Goal: Task Accomplishment & Management: Complete application form

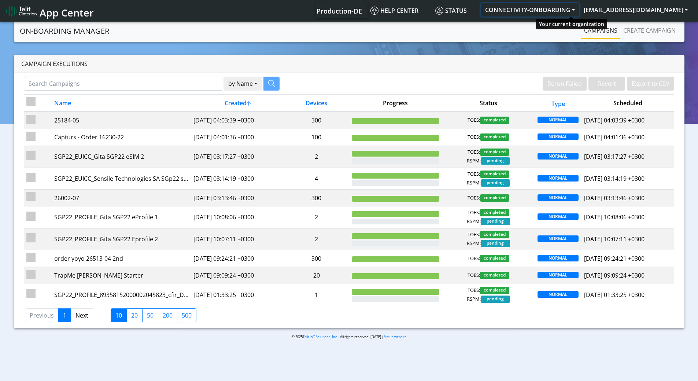
click at [580, 9] on button "CONNECTIVITY-ONBOARDING" at bounding box center [530, 9] width 99 height 13
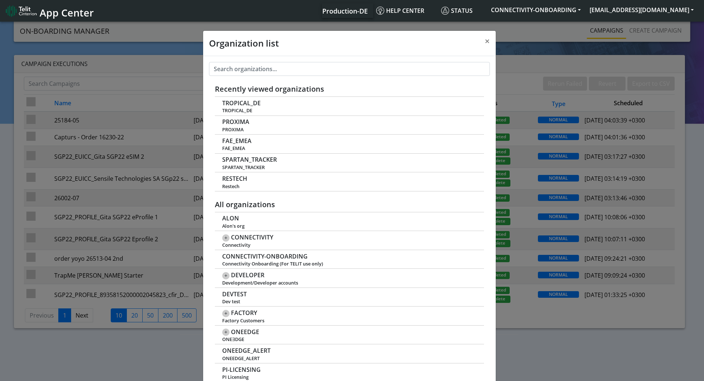
scroll to position [3, 0]
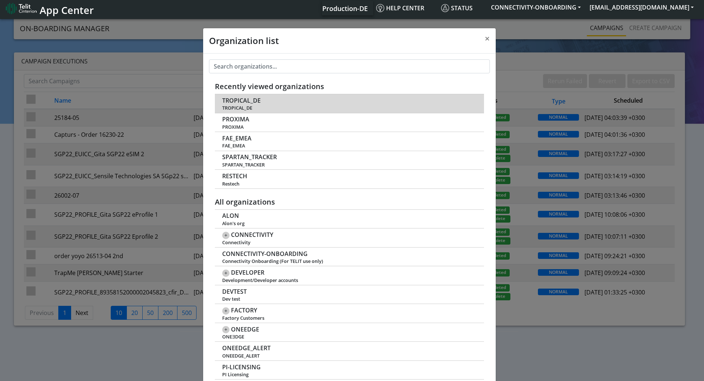
click at [266, 104] on td "TROPICAL_DE TROPICAL_DE" at bounding box center [349, 103] width 269 height 19
click at [247, 101] on span "TROPICAL_DE" at bounding box center [241, 100] width 38 height 7
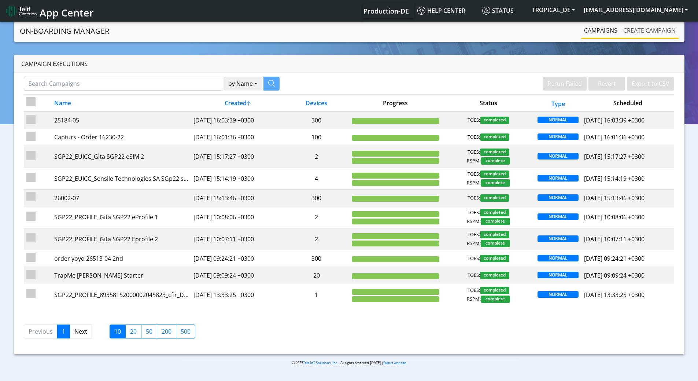
click at [640, 32] on link "Create campaign" at bounding box center [650, 30] width 58 height 15
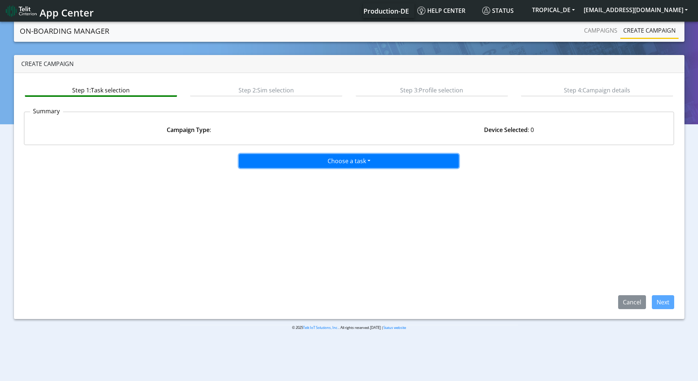
click at [307, 156] on button "Choose a task" at bounding box center [349, 161] width 220 height 14
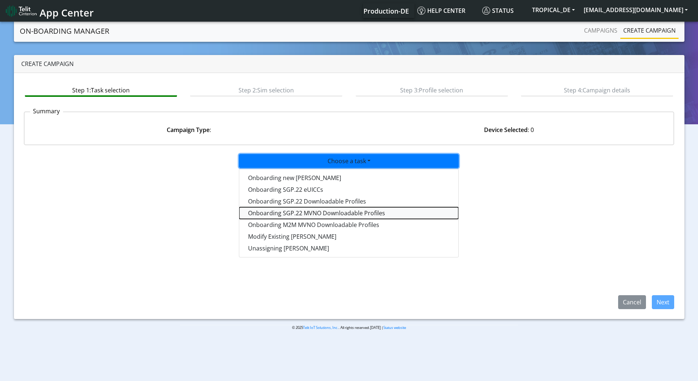
click at [307, 212] on tasksgp22mvnoprofile-dropdown "Onboarding SGP.22 MVNO Downloadable Profiles" at bounding box center [348, 213] width 219 height 12
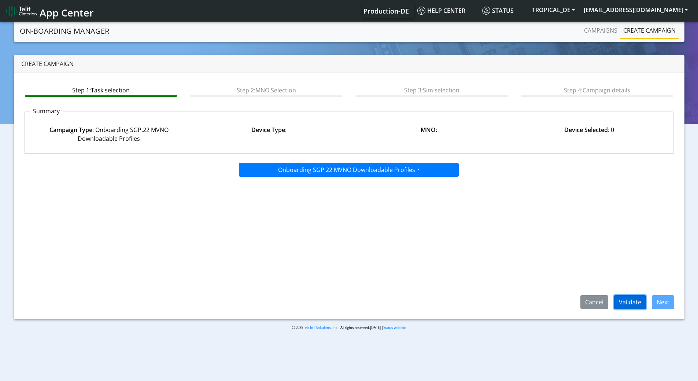
click at [636, 304] on button "Validate" at bounding box center [630, 302] width 32 height 14
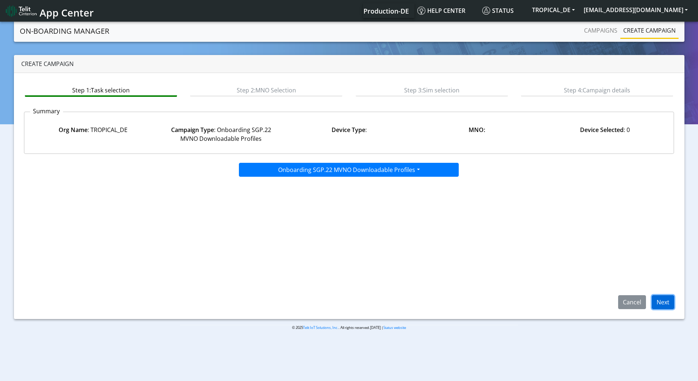
click at [663, 304] on button "Next" at bounding box center [663, 302] width 22 height 14
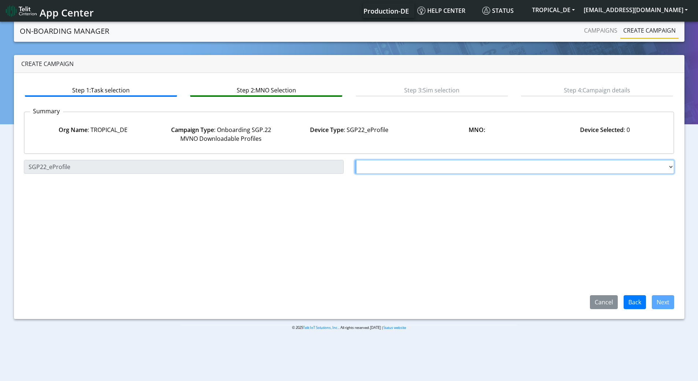
click at [399, 170] on select "Choose a MNO FutureProfile AT&T Wireless TELIT AT&T IOT GW Server NLT-Brazil AT…" at bounding box center [515, 167] width 320 height 14
select select "1.3.5.6.7"
click at [355, 160] on select "Choose a MNO FutureProfile AT&T Wireless TELIT AT&T IOT GW Server NLT-Brazil AT…" at bounding box center [515, 167] width 320 height 14
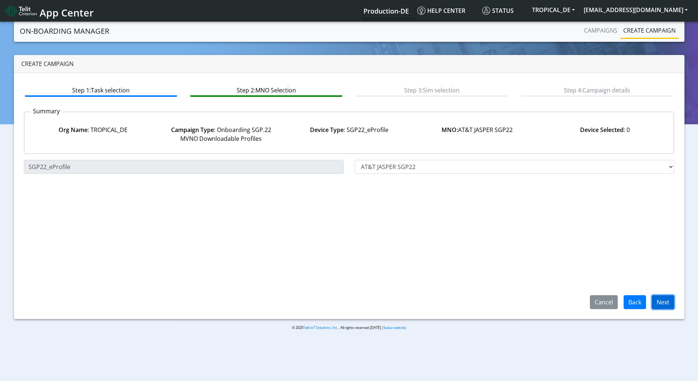
click at [662, 301] on button "Next" at bounding box center [663, 302] width 22 height 14
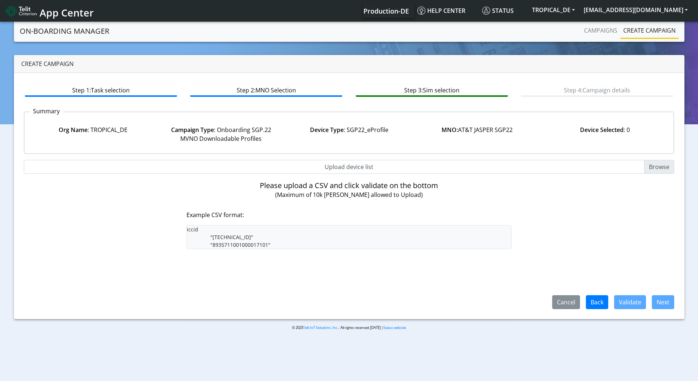
click at [286, 242] on pre "iccid "8935711001000017100" "8935711001000017101"" at bounding box center [350, 237] width 326 height 24
click at [658, 169] on input "Upload device list" at bounding box center [349, 167] width 651 height 14
type input "C:\fakepath\onboard 4 ATTSGP22_PROD.csv"
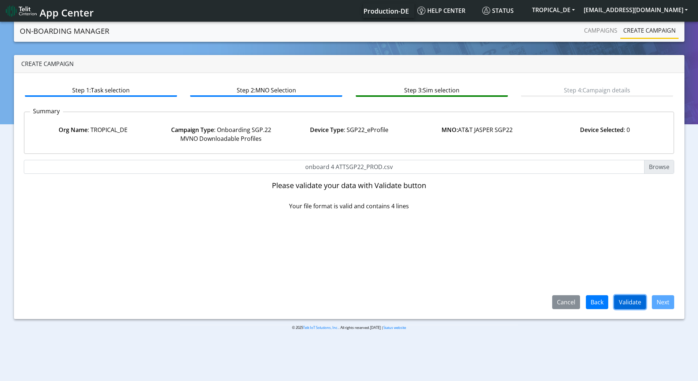
click at [631, 302] on button "Validate" at bounding box center [630, 302] width 32 height 14
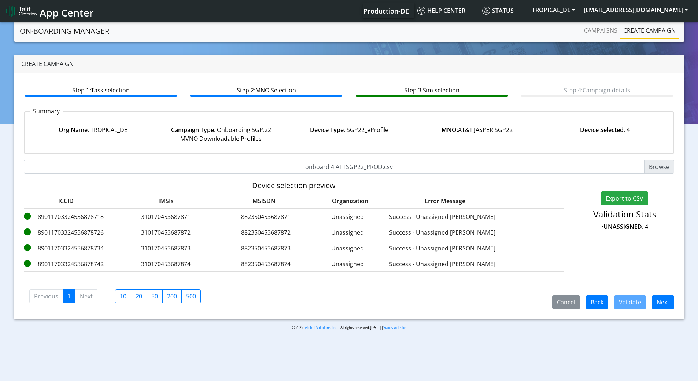
click at [69, 214] on label "89011703324536878718" at bounding box center [66, 216] width 84 height 9
copy label "89011703324536878718"
click at [659, 299] on button "Next" at bounding box center [663, 302] width 22 height 14
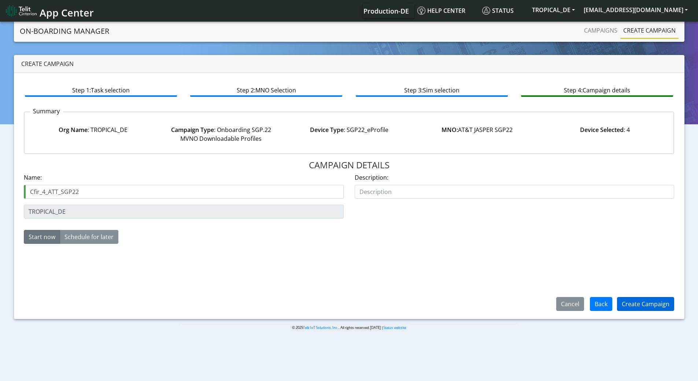
type input "Cfir_4_ATT_SGP22"
click at [645, 301] on button "Create Campaign" at bounding box center [645, 304] width 57 height 14
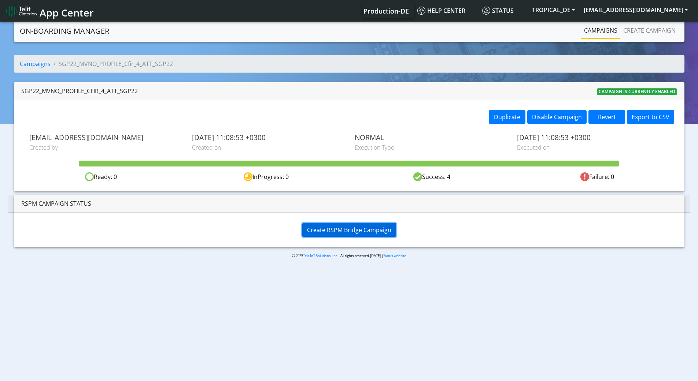
click at [377, 231] on span "Create RSPM Bridge Campaign" at bounding box center [349, 230] width 84 height 8
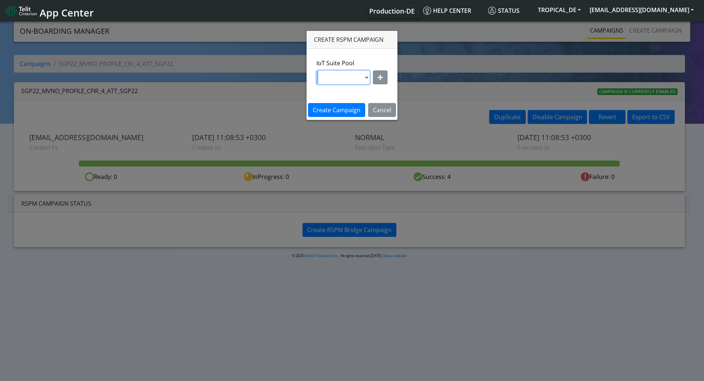
click at [366, 77] on select at bounding box center [343, 77] width 54 height 14
click at [379, 75] on icon "button" at bounding box center [380, 77] width 5 height 6
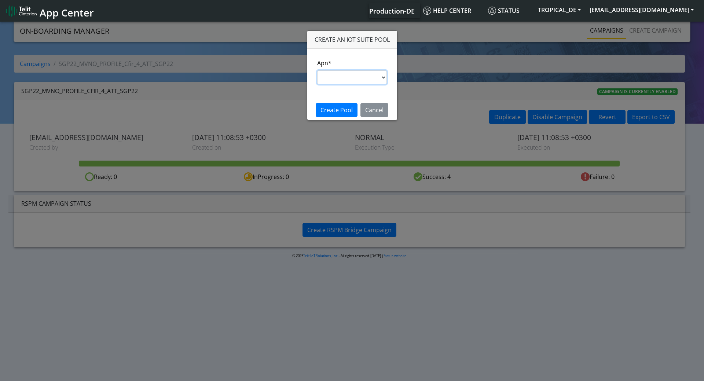
click at [371, 76] on select "nxt17.ue s.test nxt17.net nxt20.net nxt20b.net nxt20c.net nxt20p.net nxt20v.net…" at bounding box center [352, 77] width 70 height 14
select select "95cc19b0-964e-11ed-b84f-001f716592bc"
click at [317, 70] on select "nxt17.ue s.test nxt17.net nxt20.net nxt20b.net nxt20c.net nxt20p.net nxt20v.net…" at bounding box center [352, 77] width 70 height 14
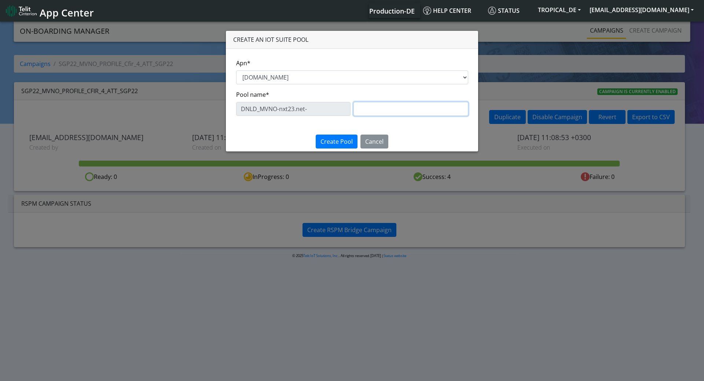
click at [365, 111] on input "text" at bounding box center [410, 109] width 115 height 14
type input "Cfir_ATT_SGP22"
click at [351, 140] on span "Create Pool" at bounding box center [336, 141] width 32 height 8
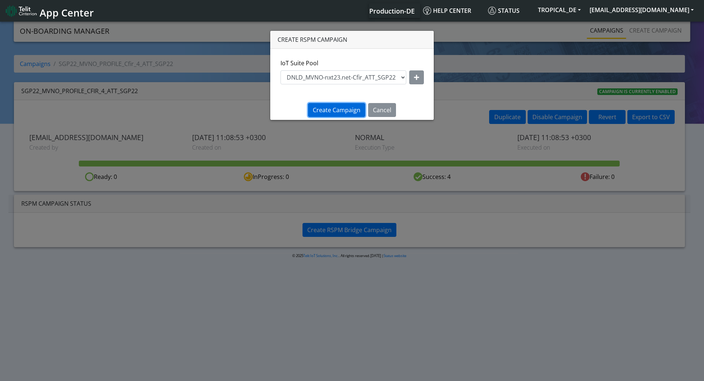
click at [339, 111] on span "Create Campaign" at bounding box center [337, 110] width 48 height 8
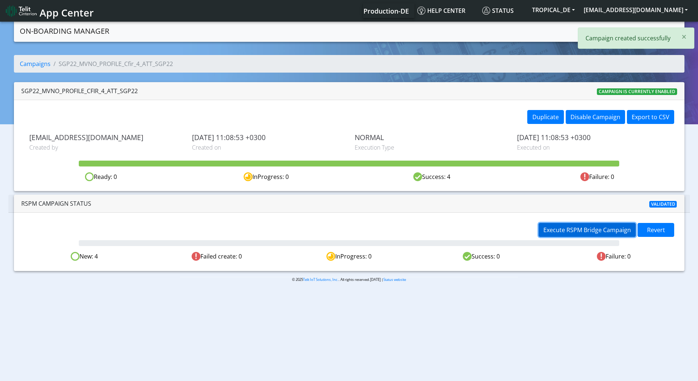
click at [595, 231] on span "Execute RSPM Bridge Campaign" at bounding box center [588, 230] width 88 height 8
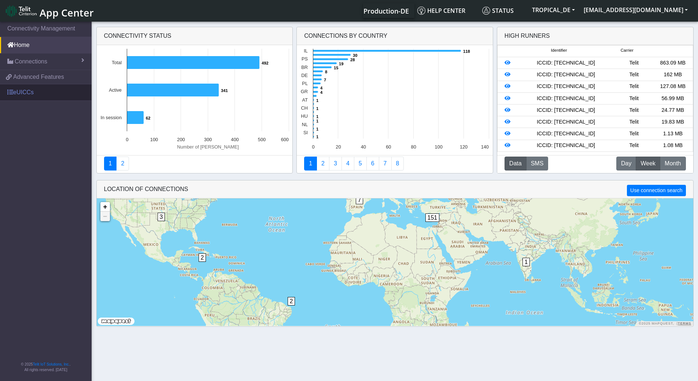
click at [29, 89] on link "eUICCs" at bounding box center [46, 92] width 92 height 16
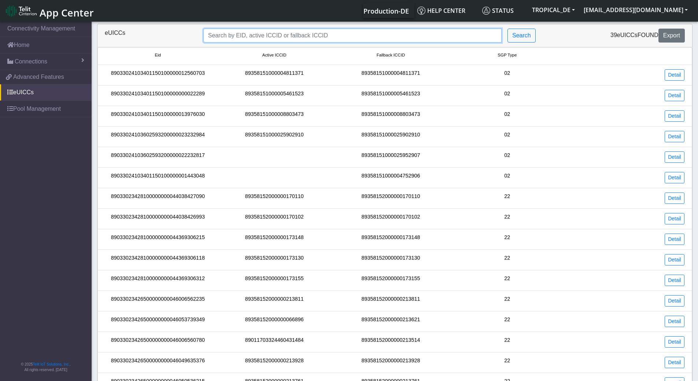
click at [224, 37] on input "Search..." at bounding box center [352, 36] width 298 height 14
paste input "89358152000002045823"
type input "89358152000002045823"
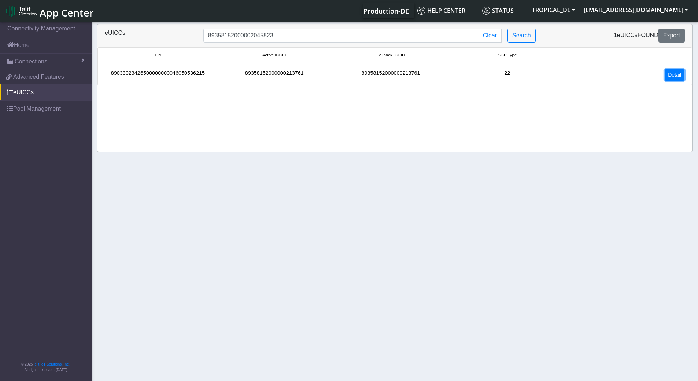
click at [672, 77] on link "Detail" at bounding box center [675, 74] width 20 height 11
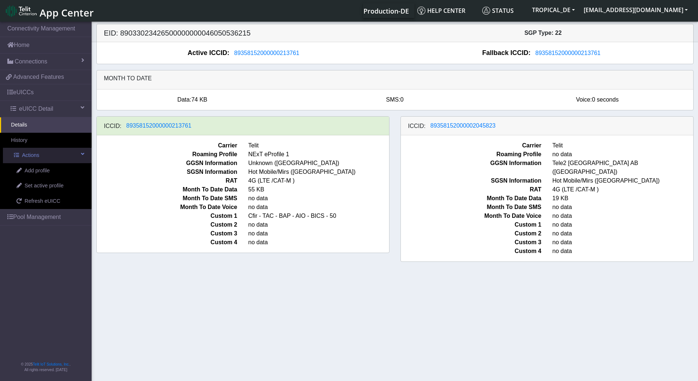
click at [52, 153] on link "Actions" at bounding box center [47, 155] width 89 height 15
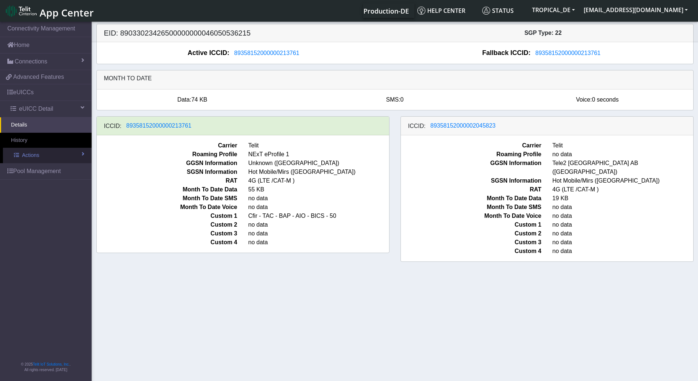
click at [52, 153] on link "Actions" at bounding box center [47, 155] width 89 height 15
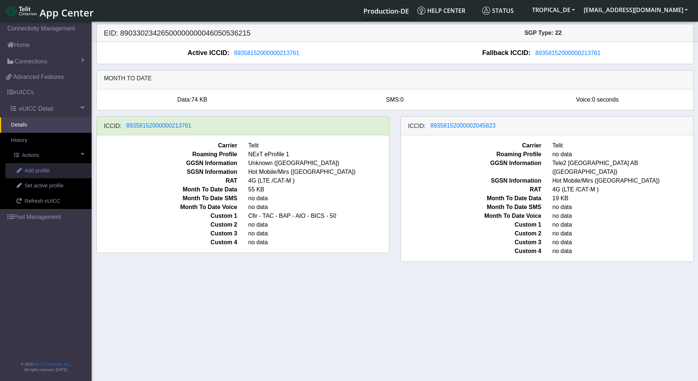
click at [51, 168] on link "Add profile" at bounding box center [48, 170] width 86 height 15
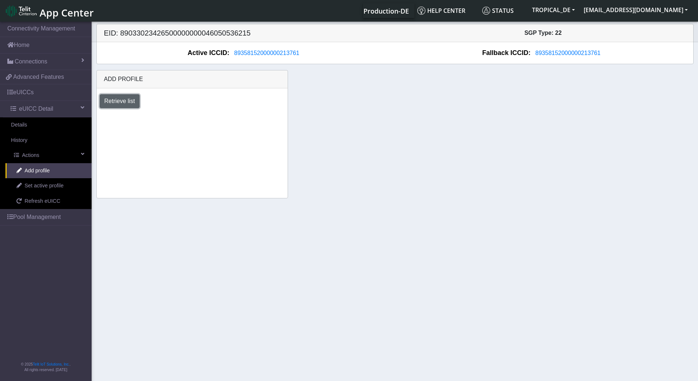
click at [119, 107] on button "Retrieve list" at bounding box center [120, 101] width 40 height 14
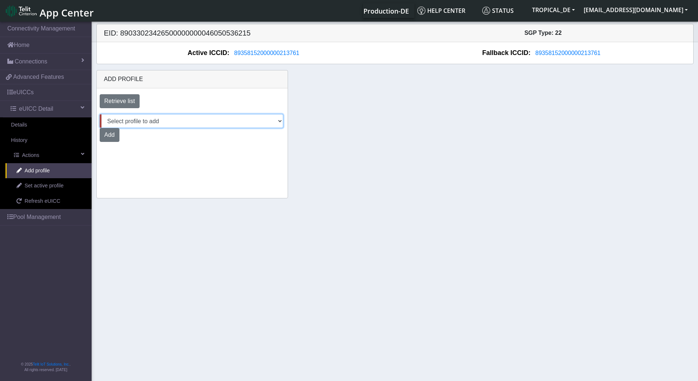
click at [137, 127] on select "Select profile to add Cfir_HM_TEST DNLD-nxt23.net-eProfile1GeorgeDONTTOUCH DNLD…" at bounding box center [192, 121] width 184 height 14
select select "e48c9d02-7e69-472d-9912-e528ef56b71e"
click at [100, 114] on select "Select profile to add Cfir_HM_TEST DNLD-nxt23.net-eProfile1GeorgeDONTTOUCH DNLD…" at bounding box center [192, 121] width 184 height 14
click at [114, 137] on button "Add" at bounding box center [110, 135] width 20 height 14
